Goal: Navigation & Orientation: Understand site structure

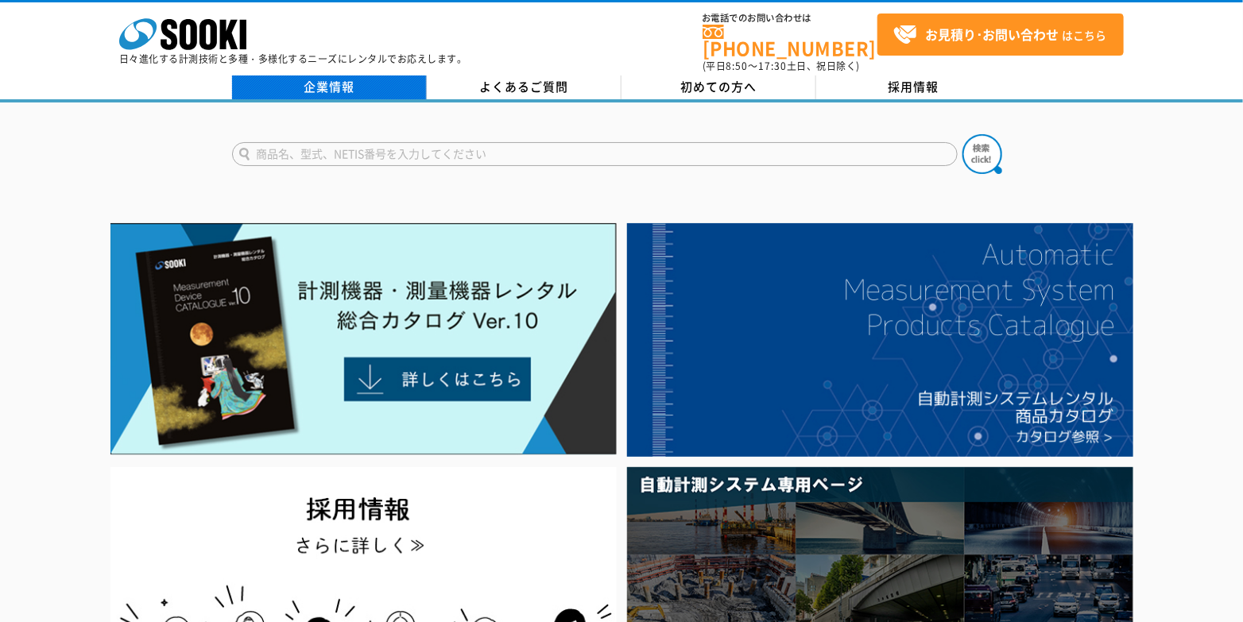
click at [360, 76] on link "企業情報" at bounding box center [329, 88] width 195 height 24
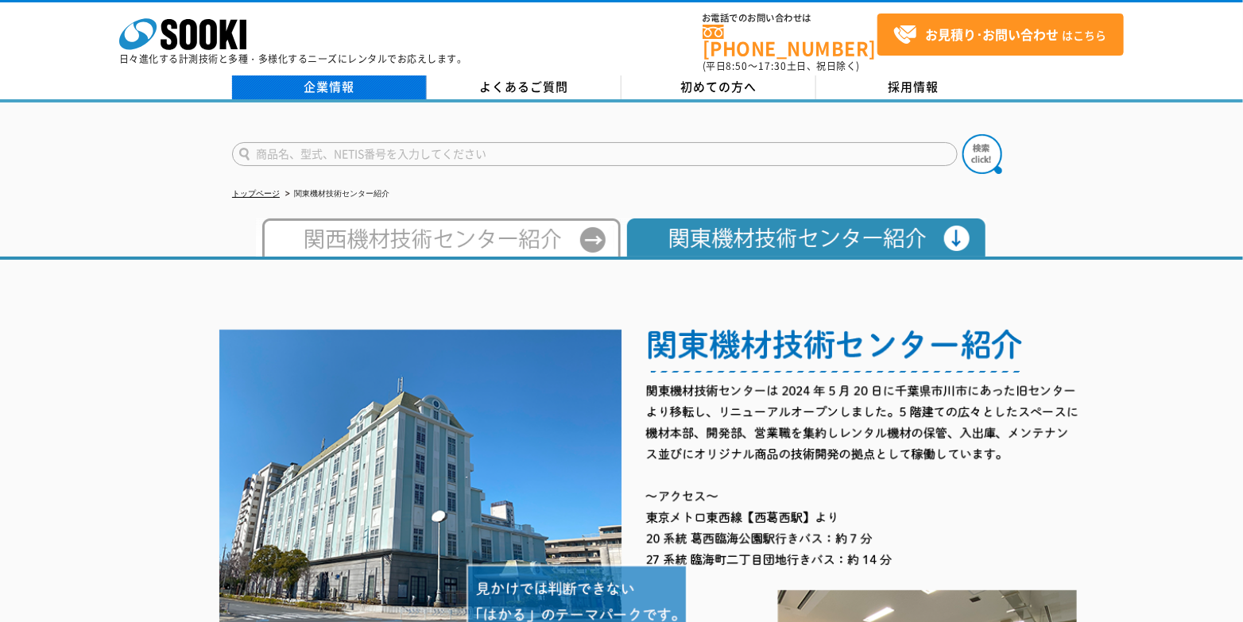
click at [342, 76] on link "企業情報" at bounding box center [329, 88] width 195 height 24
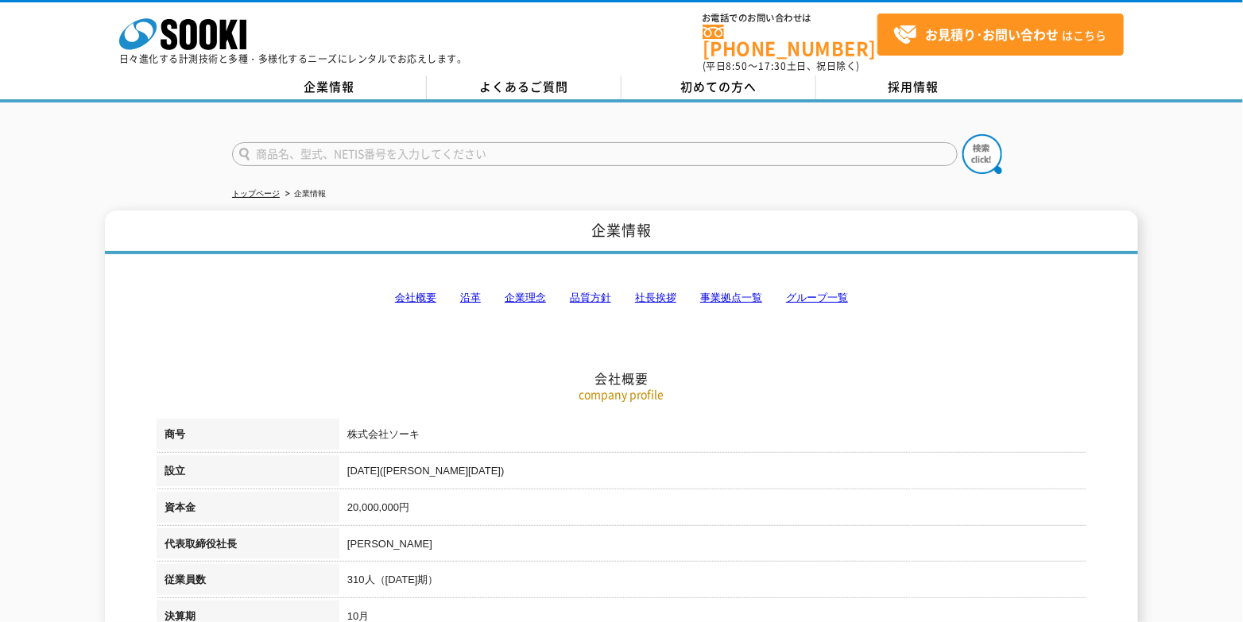
click at [735, 292] on link "事業拠点一覧" at bounding box center [731, 298] width 62 height 12
click at [474, 292] on link "沿革" at bounding box center [470, 298] width 21 height 12
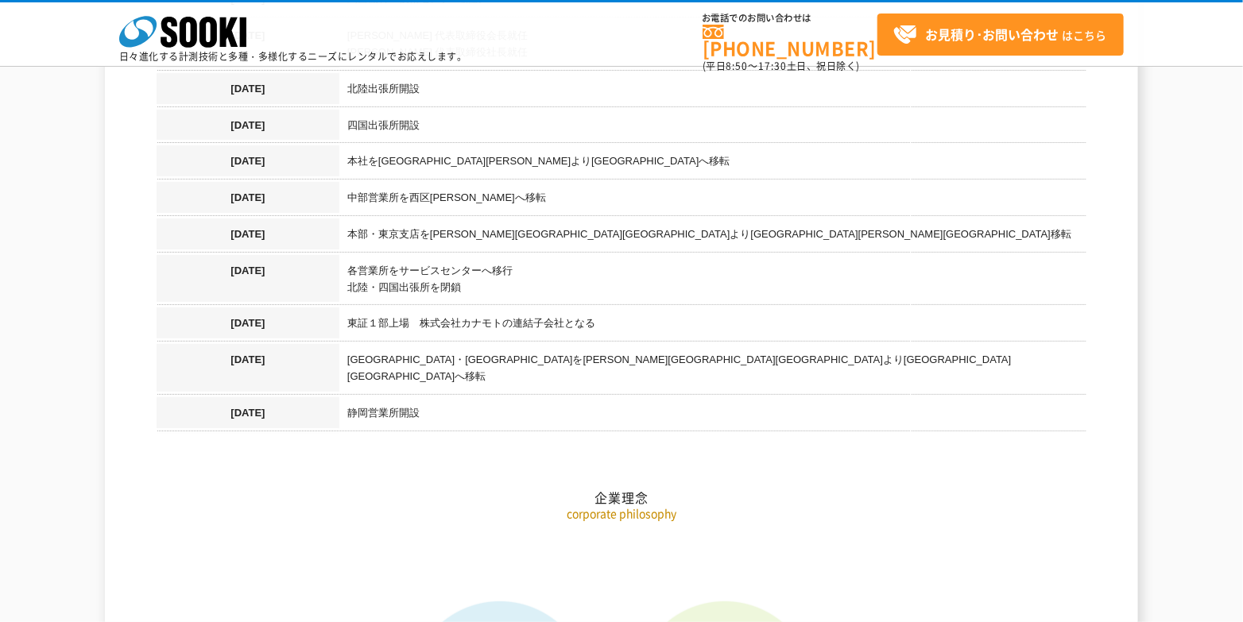
scroll to position [1844, 0]
